Goal: Transaction & Acquisition: Subscribe to service/newsletter

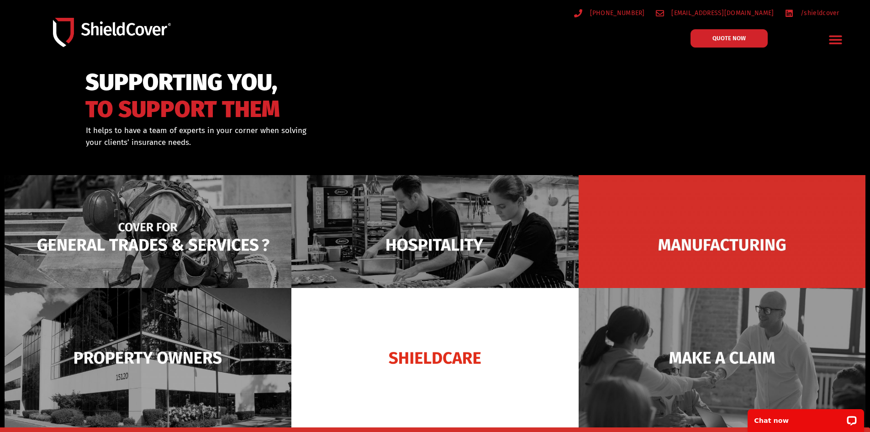
click at [153, 233] on img at bounding box center [148, 244] width 287 height 139
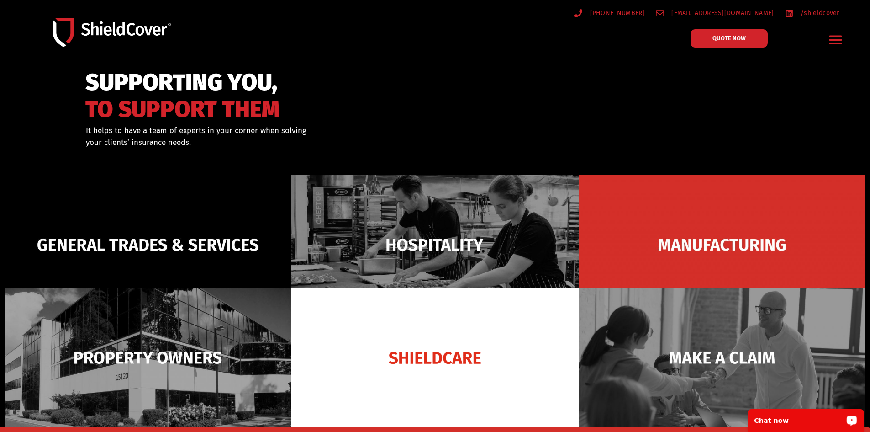
click at [767, 413] on div "Chat now" at bounding box center [806, 420] width 116 height 23
click at [793, 92] on div at bounding box center [435, 120] width 870 height 111
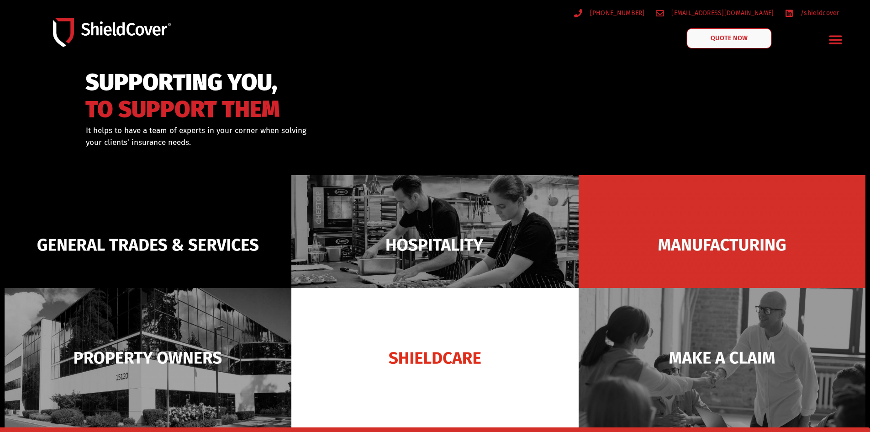
click at [722, 40] on span "QUOTE NOW" at bounding box center [729, 38] width 37 height 6
